Goal: Complete application form

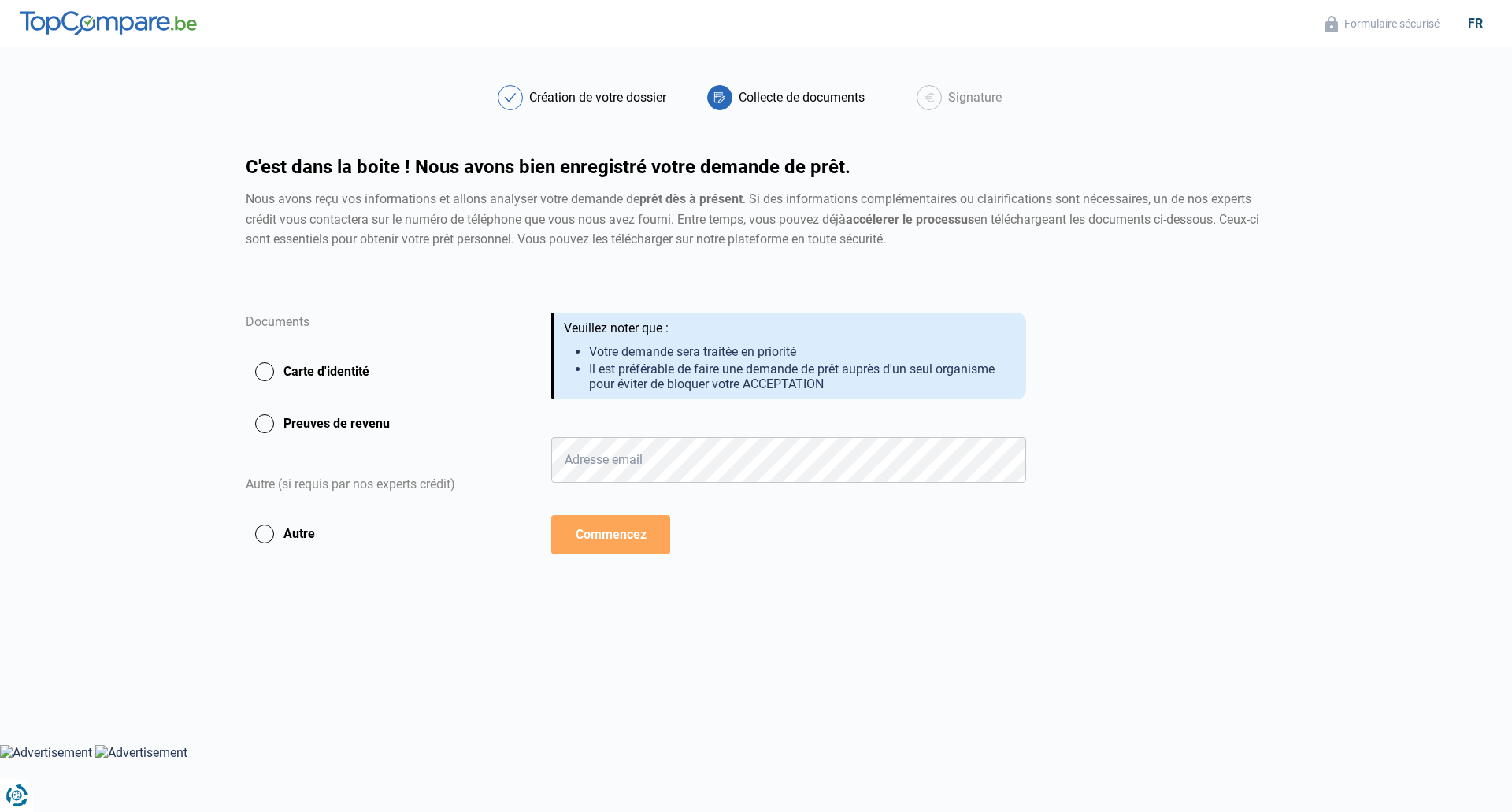
click at [126, 24] on img at bounding box center [108, 24] width 177 height 25
click at [65, 15] on img at bounding box center [108, 24] width 177 height 25
click at [60, 21] on img at bounding box center [108, 24] width 177 height 25
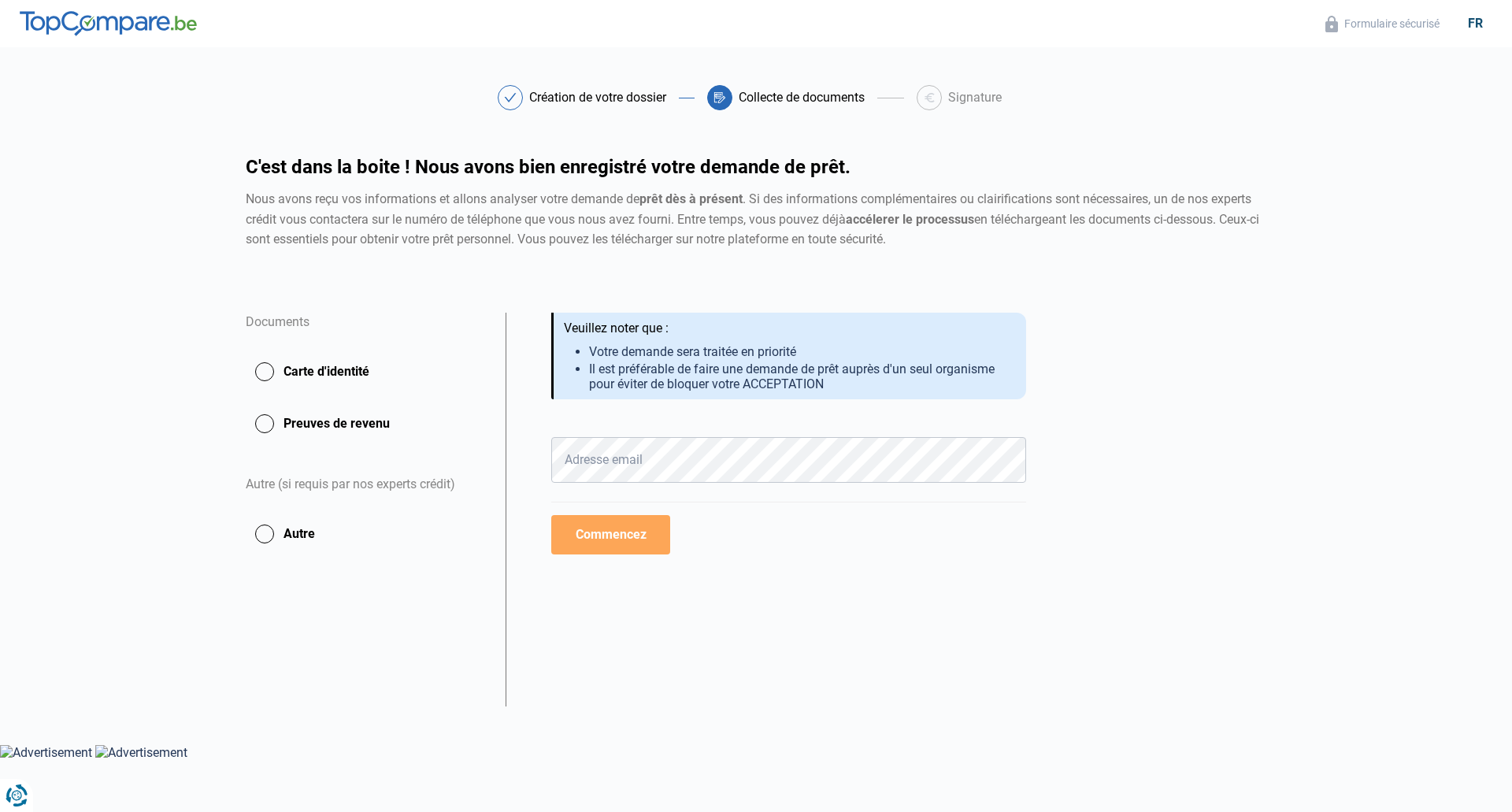
click at [60, 21] on img at bounding box center [108, 24] width 177 height 25
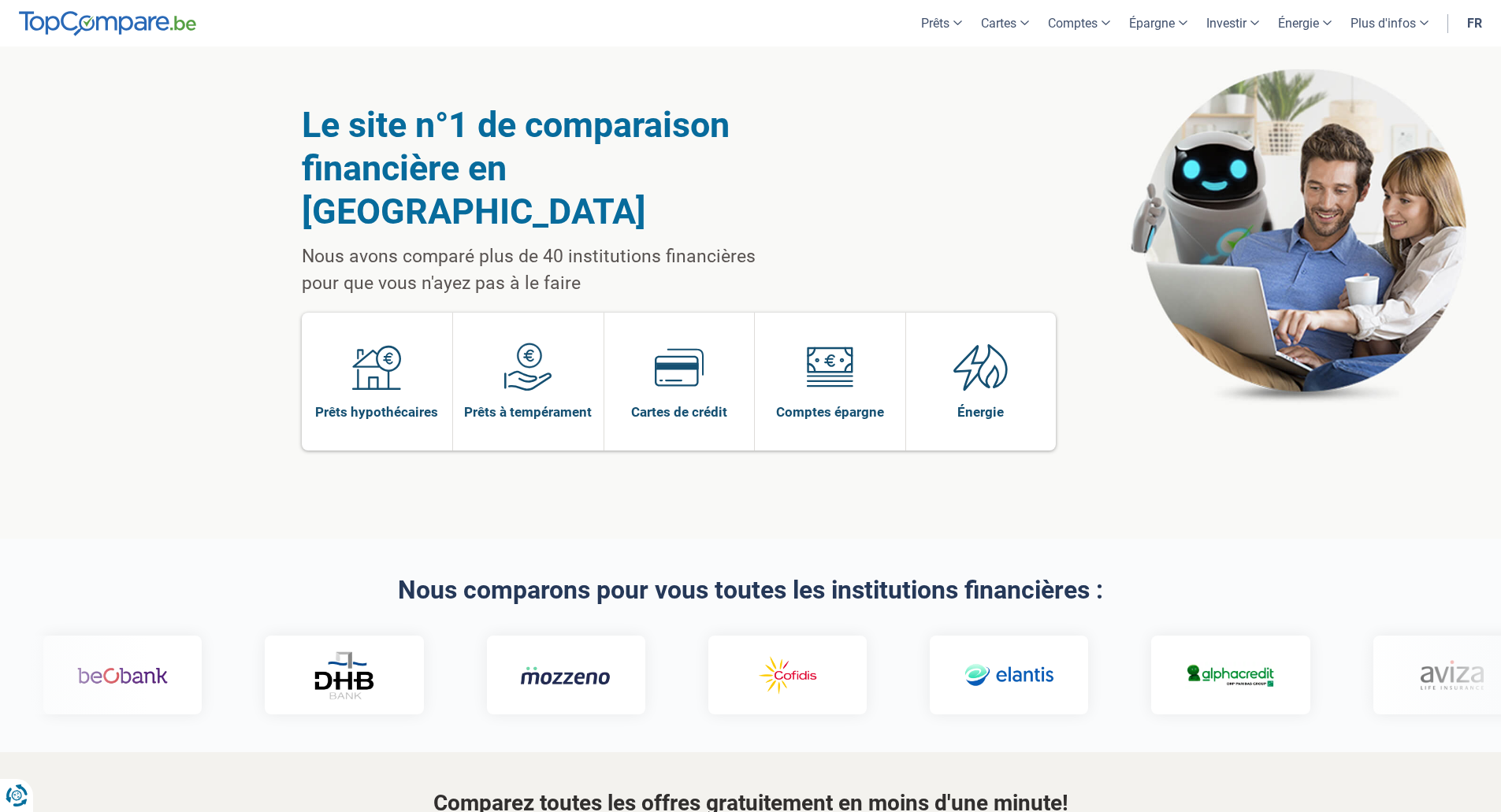
click at [742, 539] on section "Nous comparons pour vous toutes les institutions financières :" at bounding box center [750, 645] width 1501 height 214
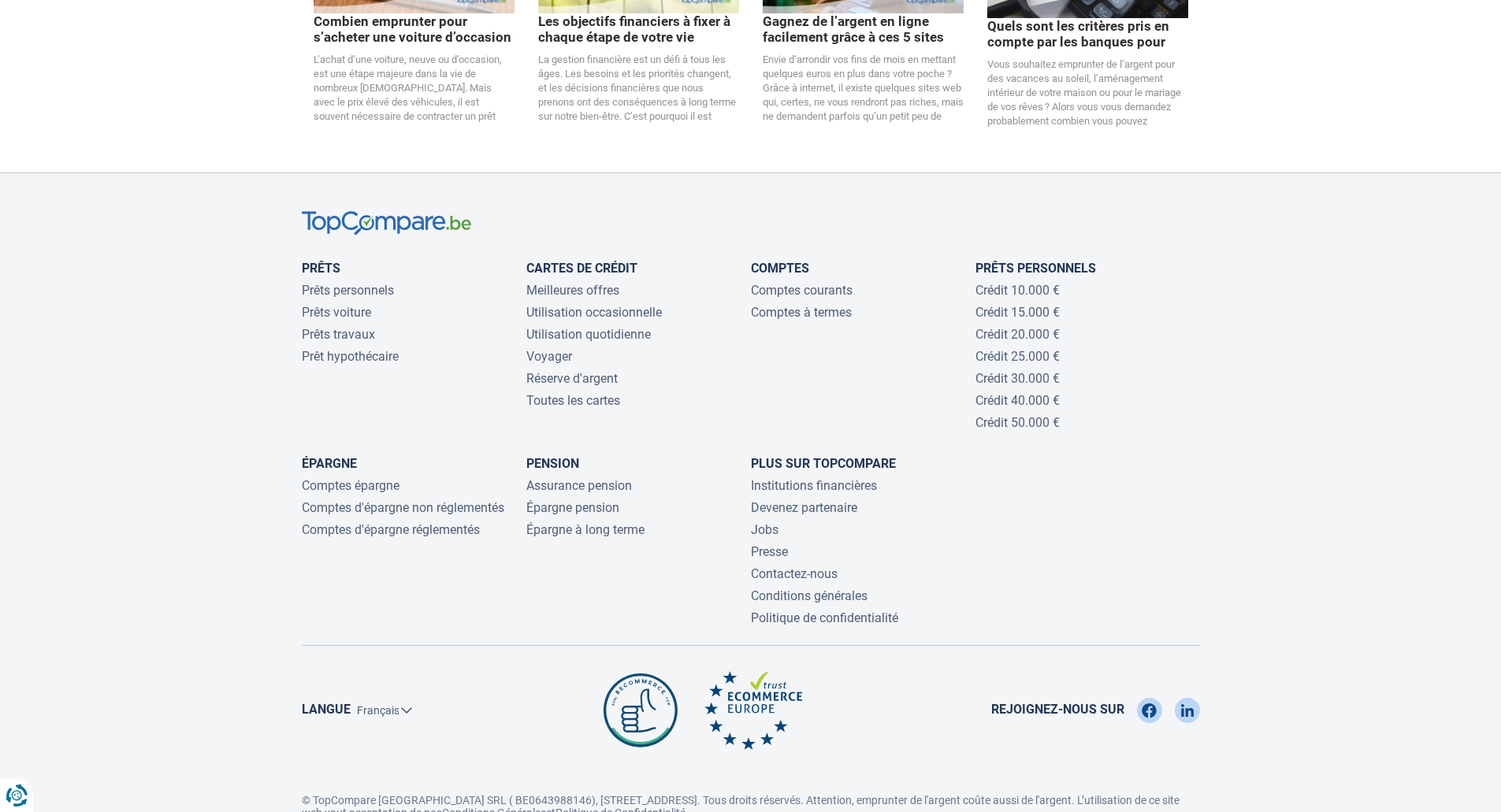
scroll to position [3345, 0]
